Goal: Feedback & Contribution: Submit feedback/report problem

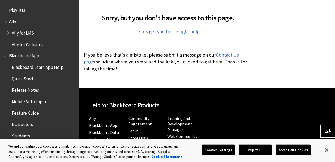
scroll to position [120, 0]
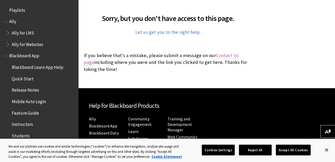
click at [218, 57] on link "Contact Us page" at bounding box center [161, 58] width 155 height 13
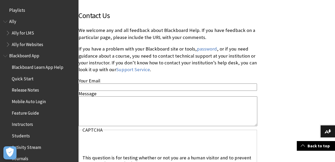
scroll to position [130, 0]
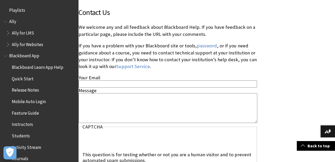
click at [114, 80] on input "Your Email" at bounding box center [168, 83] width 178 height 7
type input "emilysilver90@hiotmail.com"
click at [105, 93] on textarea "Message" at bounding box center [168, 108] width 179 height 30
type textarea "g"
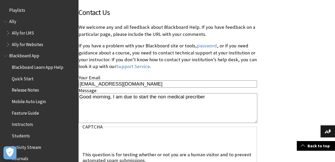
click at [189, 93] on textarea "Good morning, I am due to start the non medical precriber" at bounding box center [168, 108] width 179 height 30
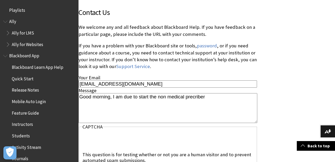
click at [189, 93] on textarea "Good morning, I am due to start the non medical precriber" at bounding box center [168, 108] width 179 height 30
click at [194, 93] on textarea "Good morning, I am due to start the non medical precriber" at bounding box center [168, 108] width 179 height 30
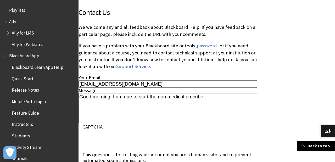
click at [194, 93] on textarea "Good morning, I am due to start the non medical precriber" at bounding box center [168, 108] width 179 height 30
click at [213, 93] on textarea "Good morning, I am due to start the non medical precriber" at bounding box center [168, 108] width 179 height 30
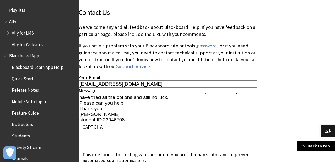
scroll to position [11, 0]
type textarea "Good morning, I am due to start the non medical prescriber module at the end of…"
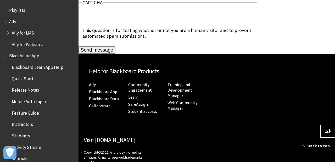
scroll to position [253, 0]
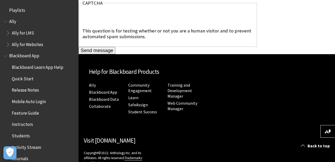
click at [106, 47] on input "Send message" at bounding box center [97, 50] width 37 height 7
